Goal: Task Accomplishment & Management: Complete application form

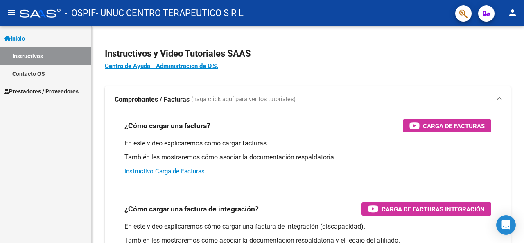
click at [41, 91] on span "Prestadores / Proveedores" at bounding box center [41, 91] width 74 height 9
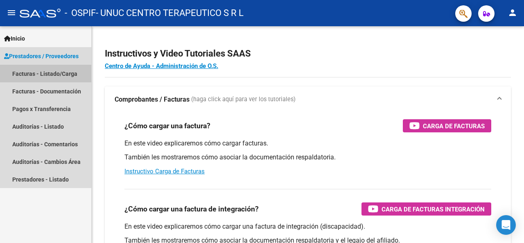
click at [53, 72] on link "Facturas - Listado/Carga" at bounding box center [45, 74] width 91 height 18
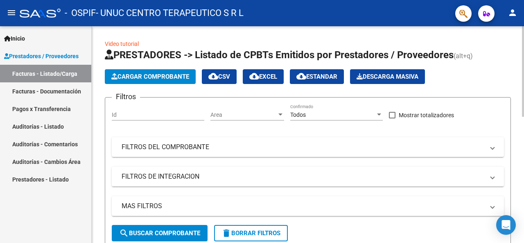
click at [523, 62] on div at bounding box center [523, 71] width 2 height 90
click at [142, 76] on span "Cargar Comprobante" at bounding box center [150, 76] width 78 height 7
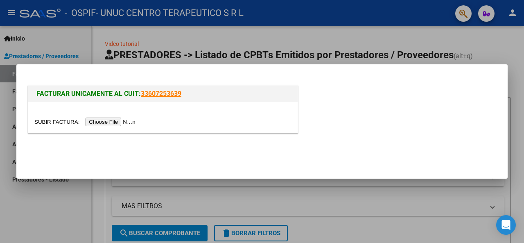
click at [126, 121] on input "file" at bounding box center [85, 121] width 103 height 9
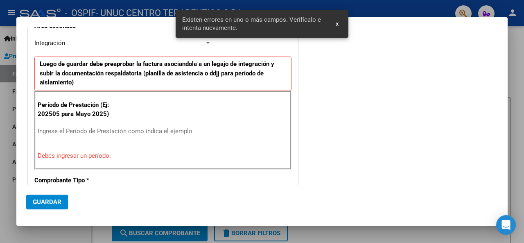
scroll to position [184, 0]
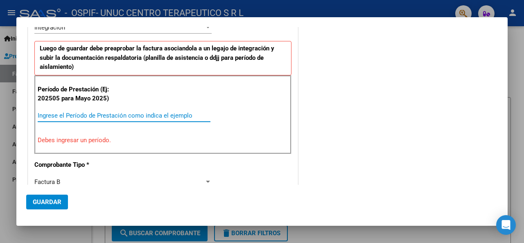
click at [146, 112] on input "Ingrese el Período de Prestación como indica el ejemplo" at bounding box center [124, 115] width 173 height 7
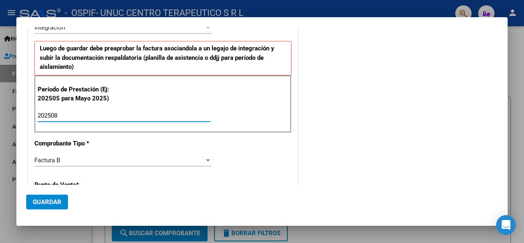
type input "202508"
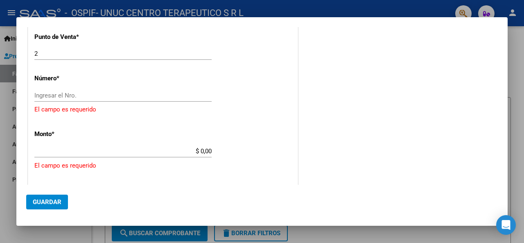
scroll to position [339, 0]
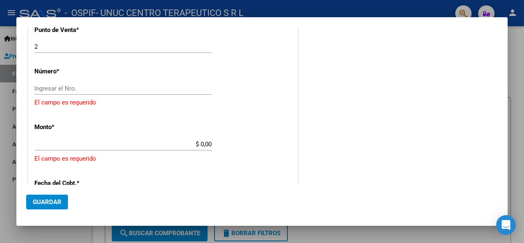
click at [514, 54] on div at bounding box center [262, 121] width 524 height 243
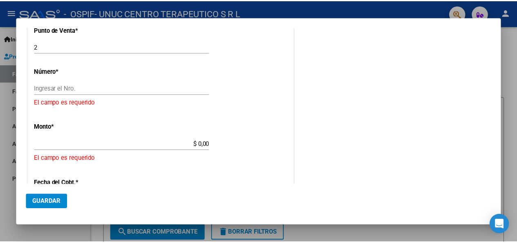
scroll to position [0, 0]
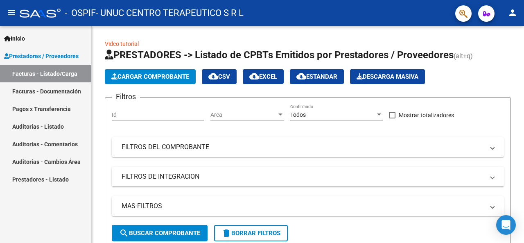
click at [510, 16] on mat-icon "person" at bounding box center [512, 13] width 10 height 10
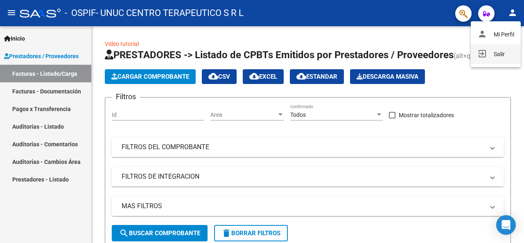
click at [496, 57] on button "exit_to_app Salir" at bounding box center [495, 54] width 50 height 20
